Goal: Information Seeking & Learning: Learn about a topic

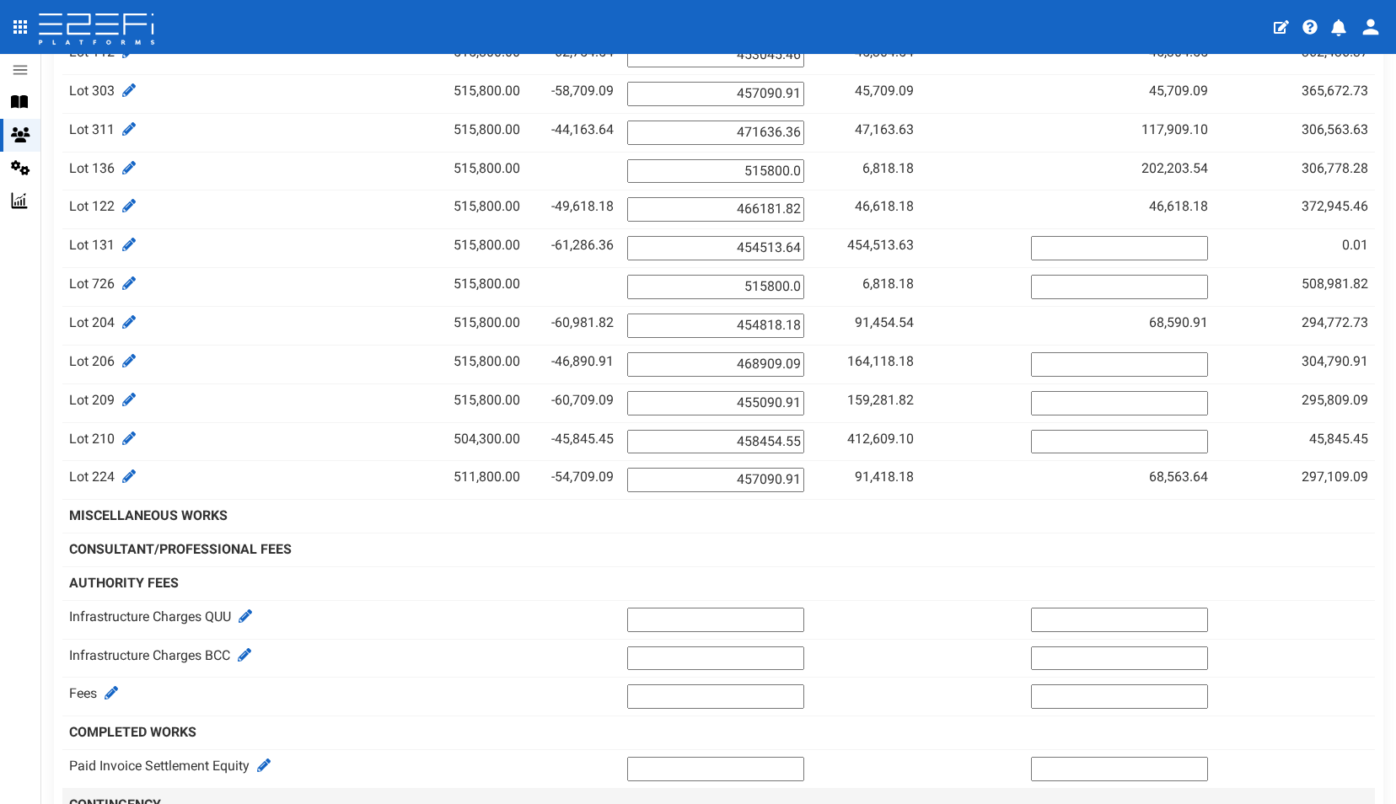
scroll to position [1333, 0]
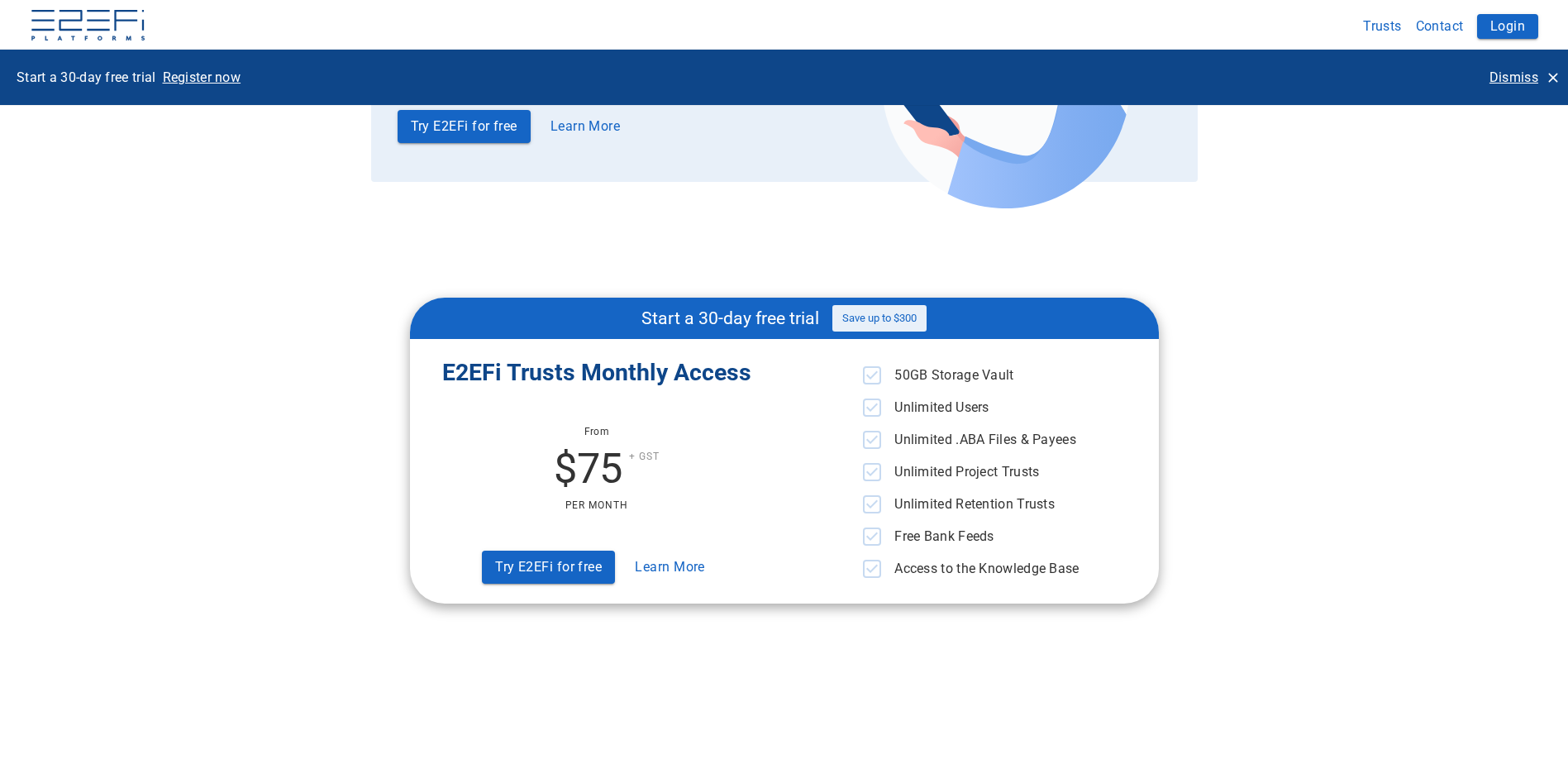
scroll to position [4778, 0]
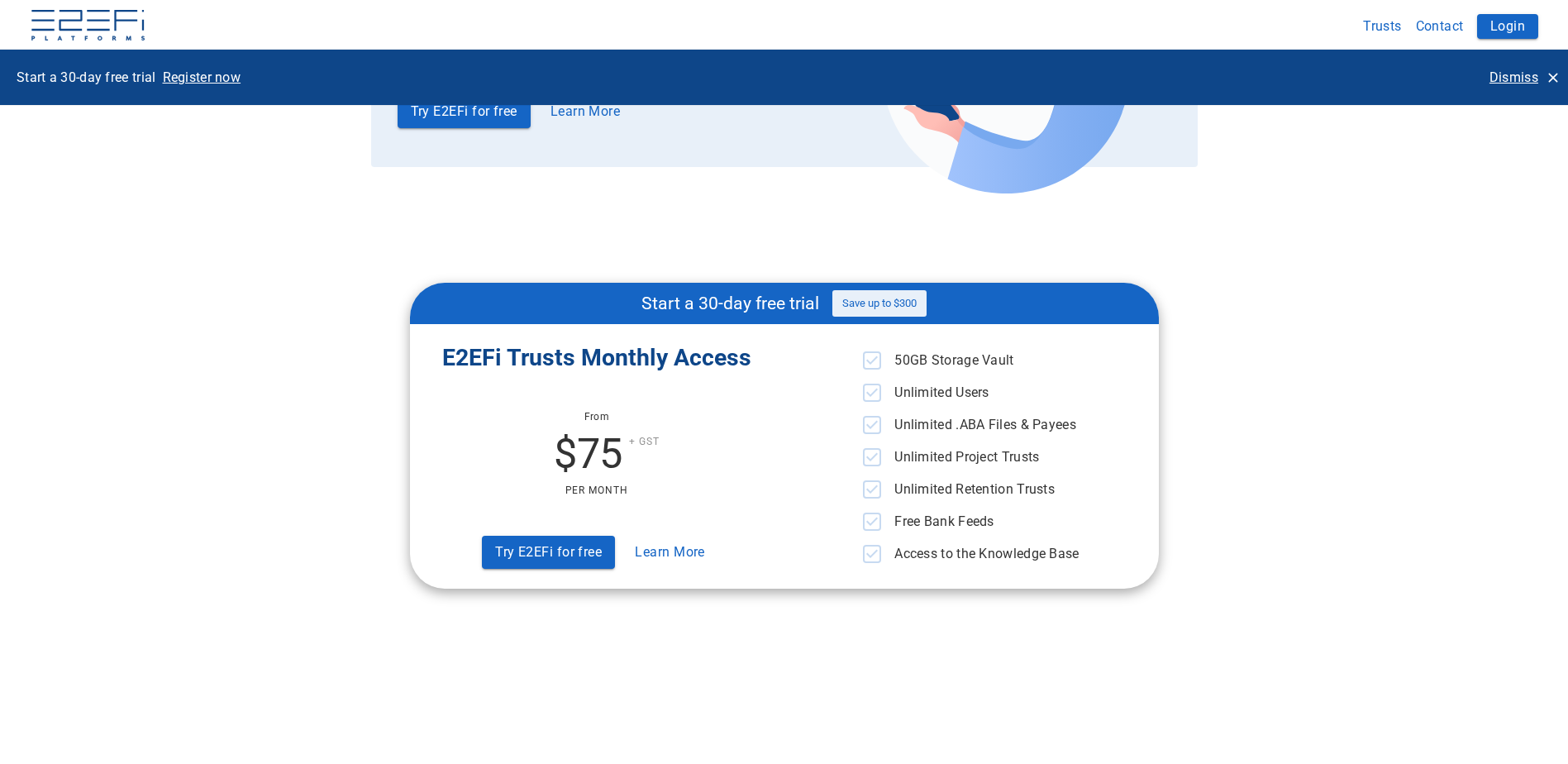
click at [658, 553] on button "Learn More" at bounding box center [670, 551] width 83 height 32
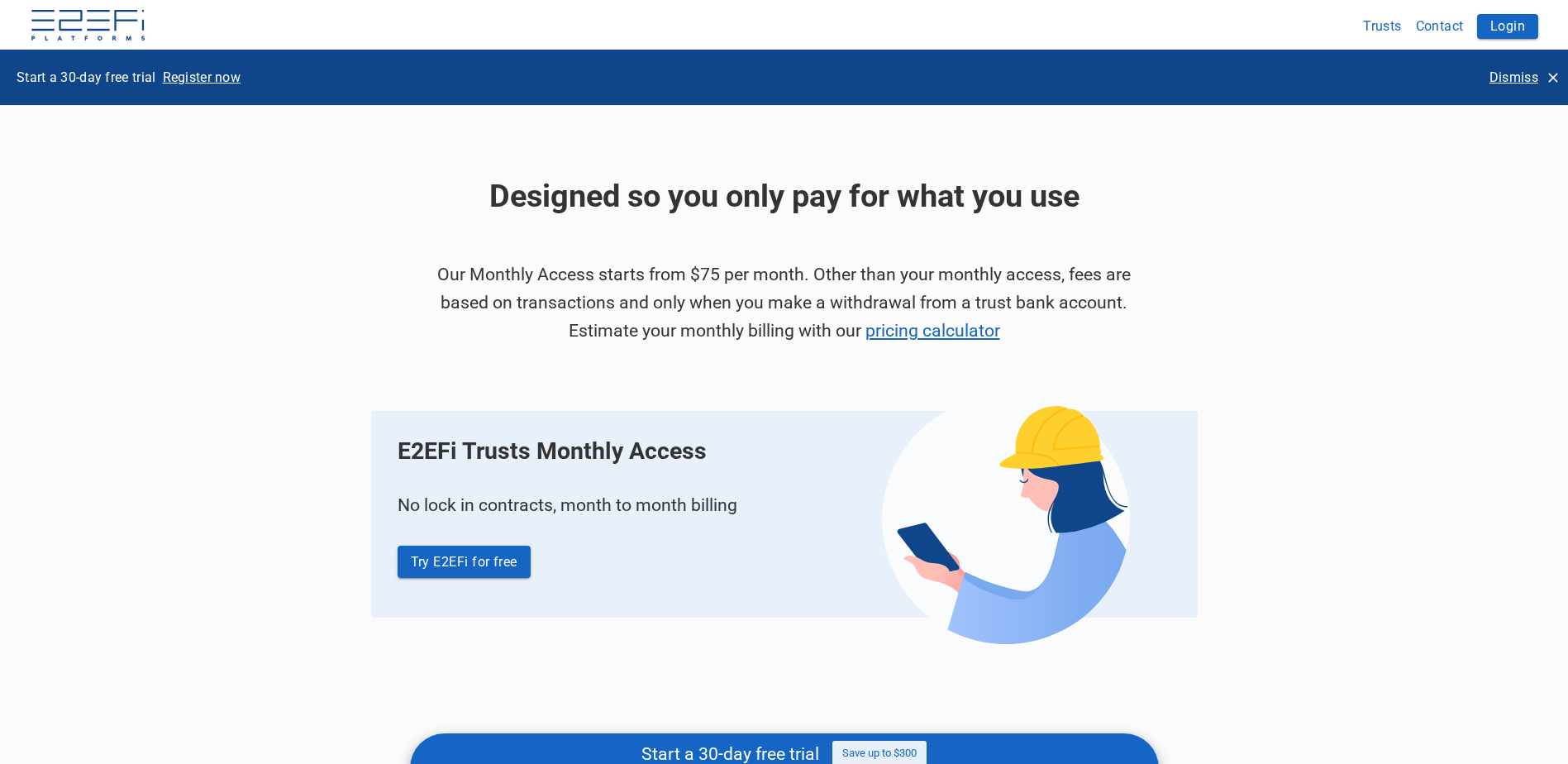
scroll to position [82, 0]
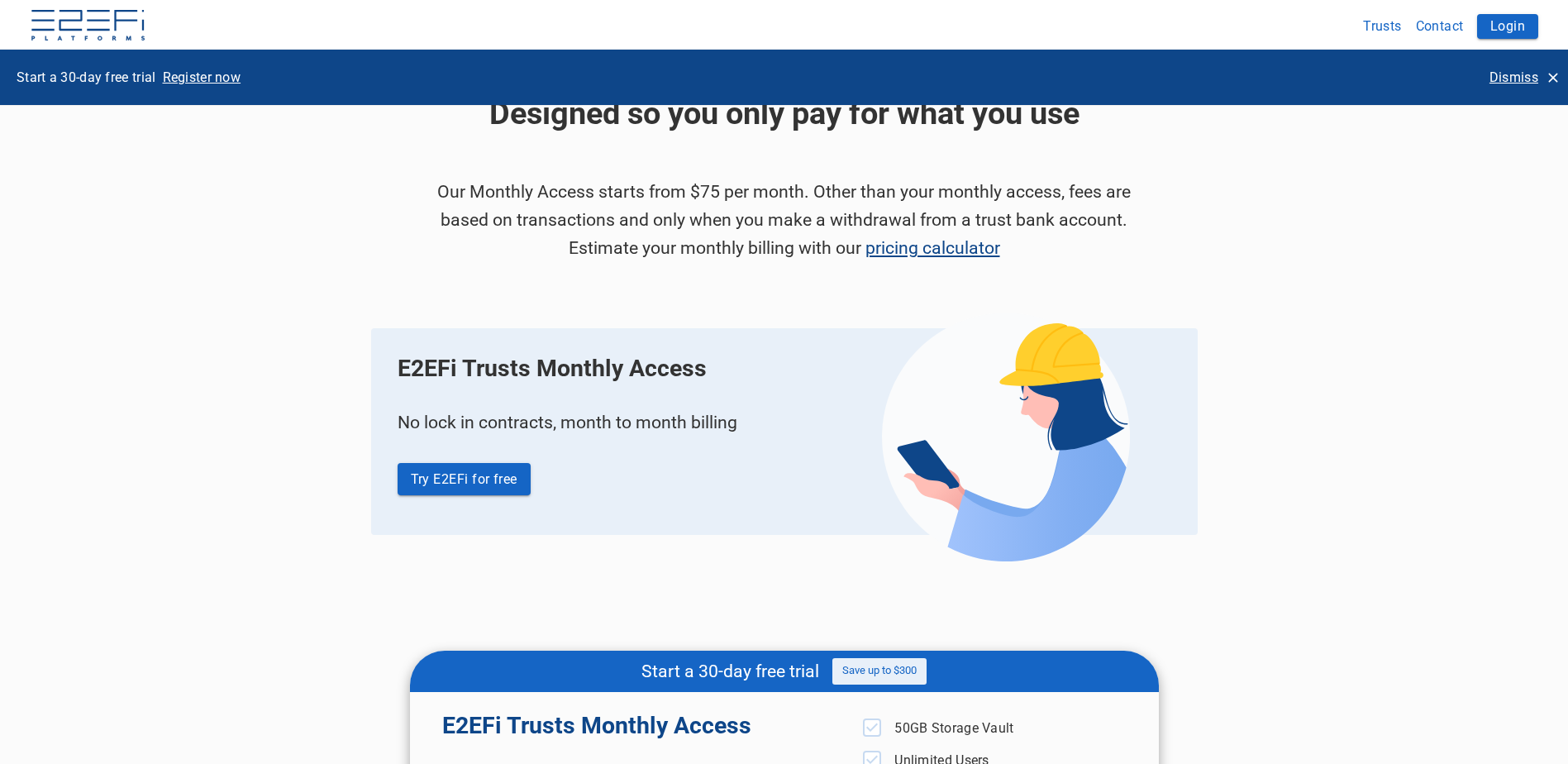
click at [921, 247] on link "pricing calculator" at bounding box center [933, 247] width 134 height 21
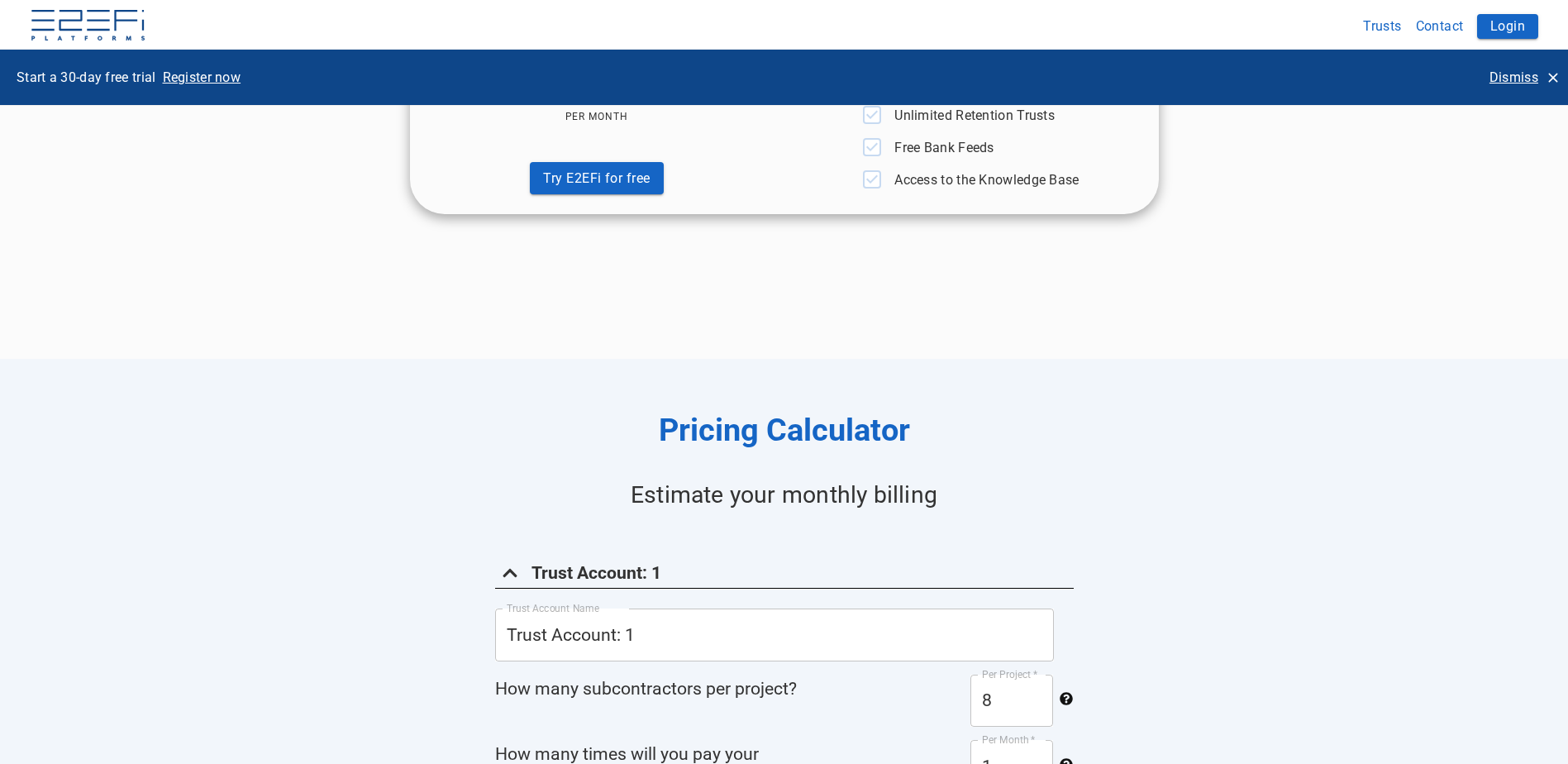
scroll to position [824, 0]
